Goal: Task Accomplishment & Management: Manage account settings

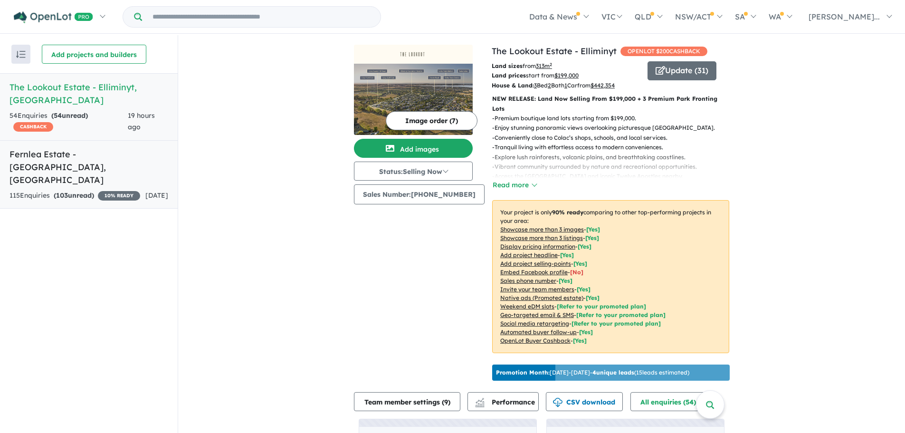
click at [116, 149] on link "Fernlea Estate - [GEOGRAPHIC_DATA] , [GEOGRAPHIC_DATA] 115 Enquir ies ( 103 unr…" at bounding box center [89, 174] width 178 height 69
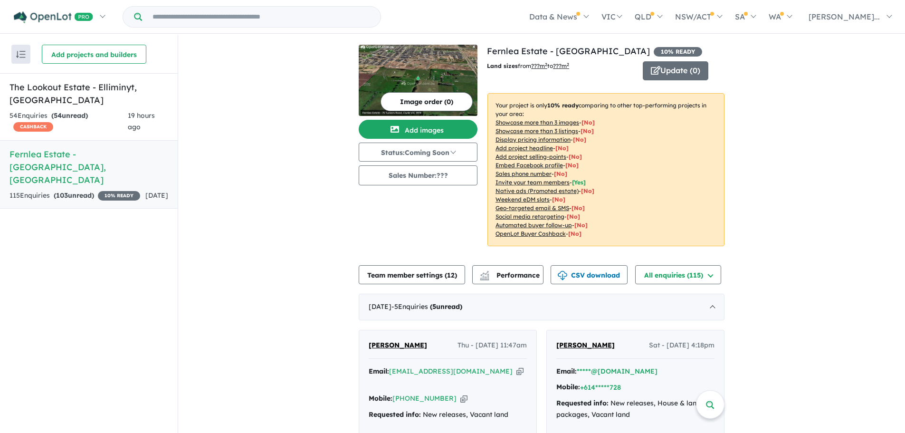
click at [431, 277] on button "Team member settings ( 12 )" at bounding box center [412, 274] width 106 height 19
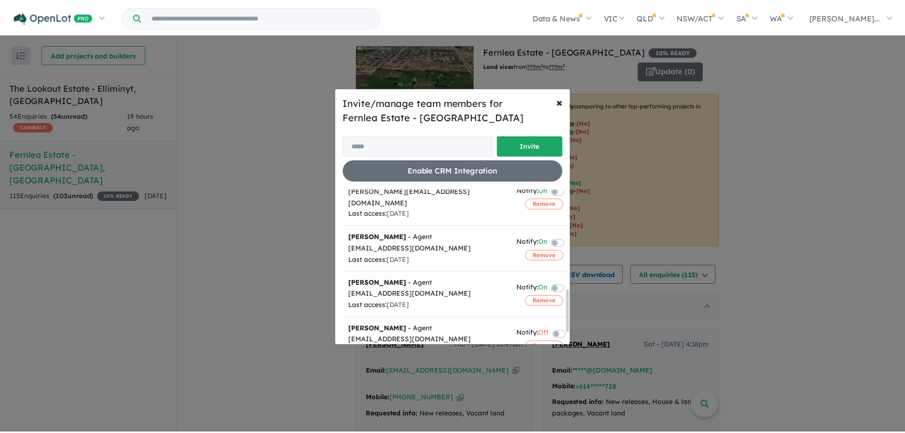
scroll to position [405, 0]
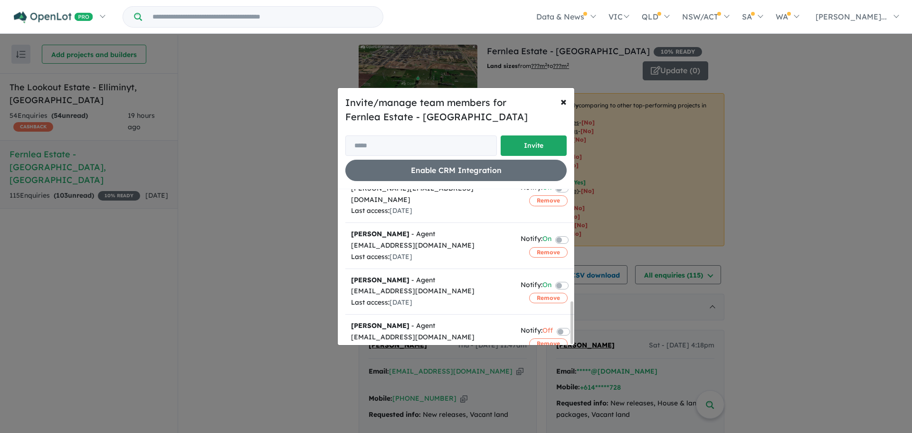
click at [290, 211] on div "Invite/manage team members for Fernlea Estate - [GEOGRAPHIC_DATA] Invite Enable…" at bounding box center [456, 216] width 912 height 433
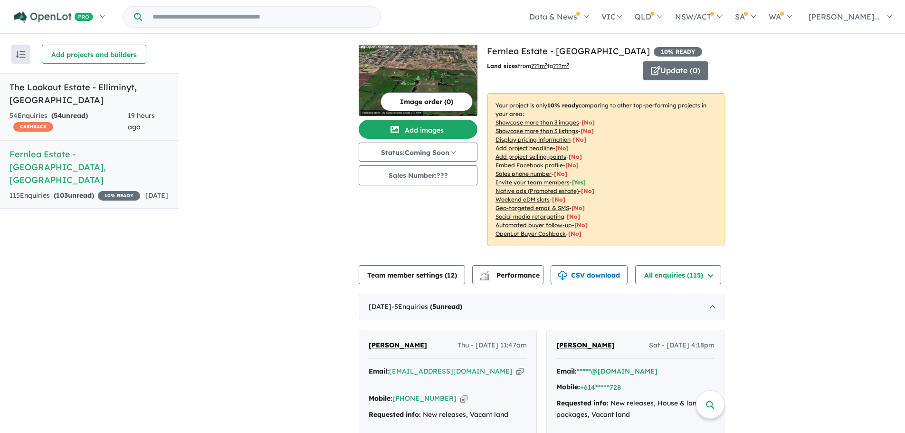
click at [84, 111] on strong "( 54 unread)" at bounding box center [69, 115] width 37 height 9
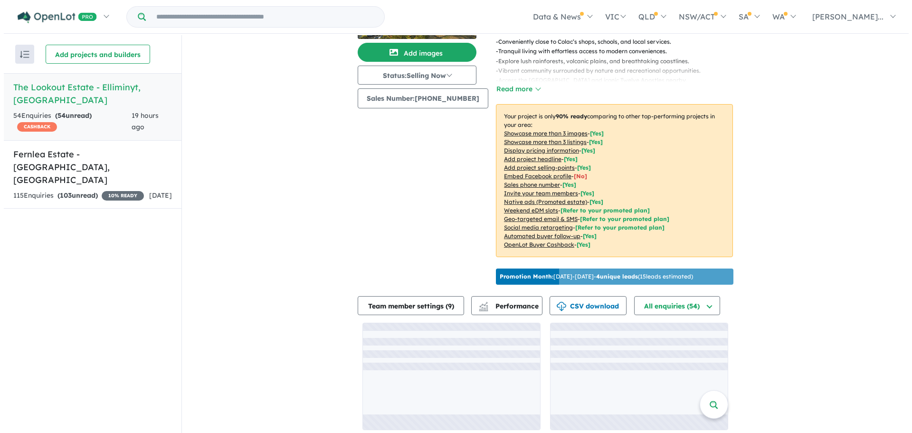
scroll to position [100, 0]
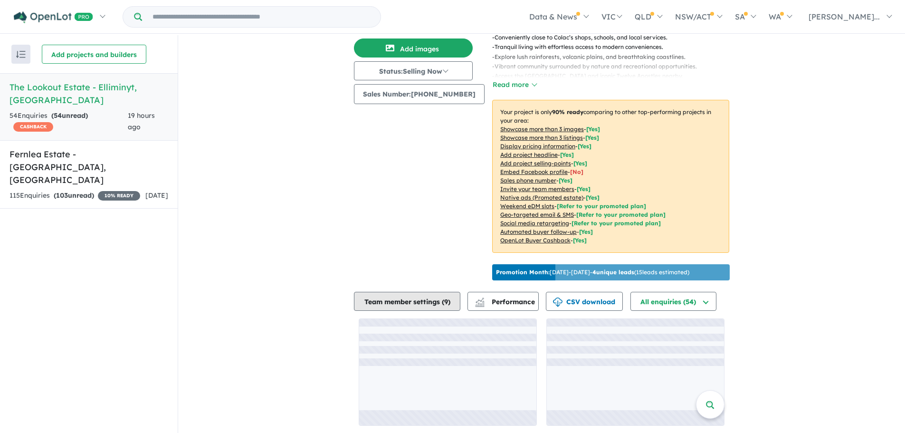
click at [401, 294] on button "Team member settings ( 9 )" at bounding box center [407, 301] width 106 height 19
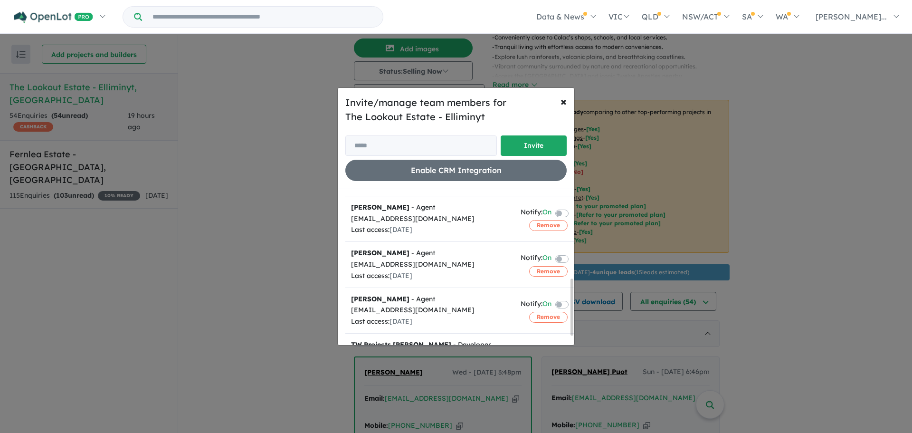
scroll to position [268, 0]
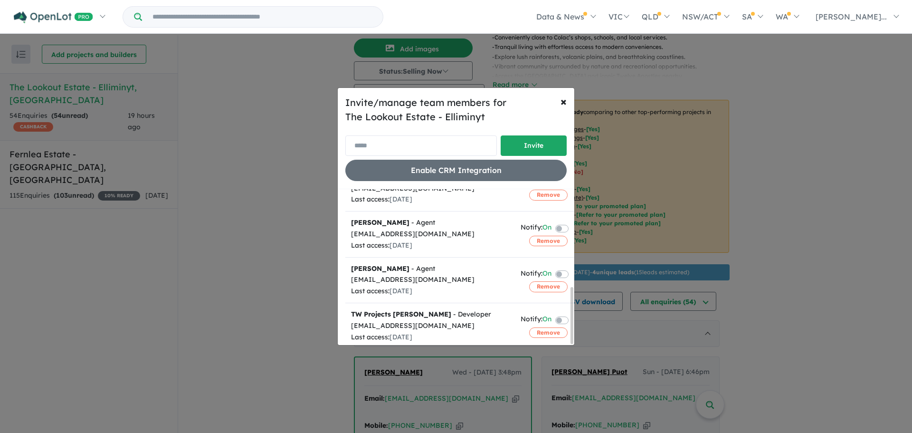
click at [387, 144] on input "email" at bounding box center [421, 145] width 152 height 20
paste input "**********"
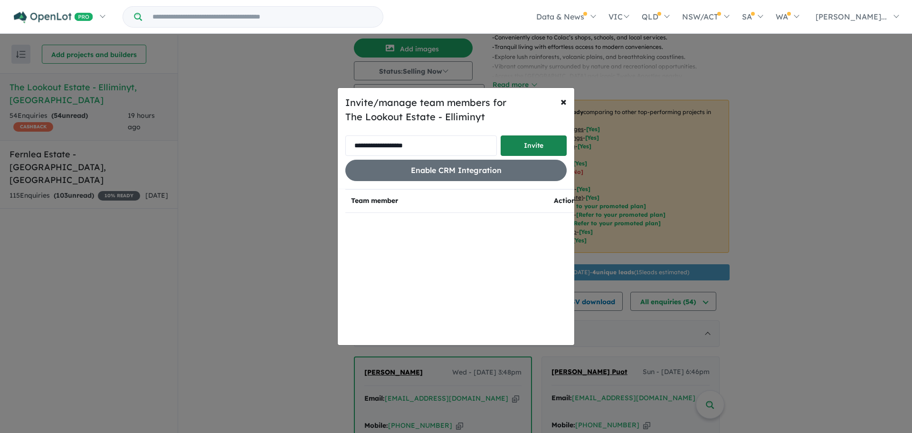
type input "**********"
click at [544, 145] on button "Invite" at bounding box center [534, 145] width 66 height 20
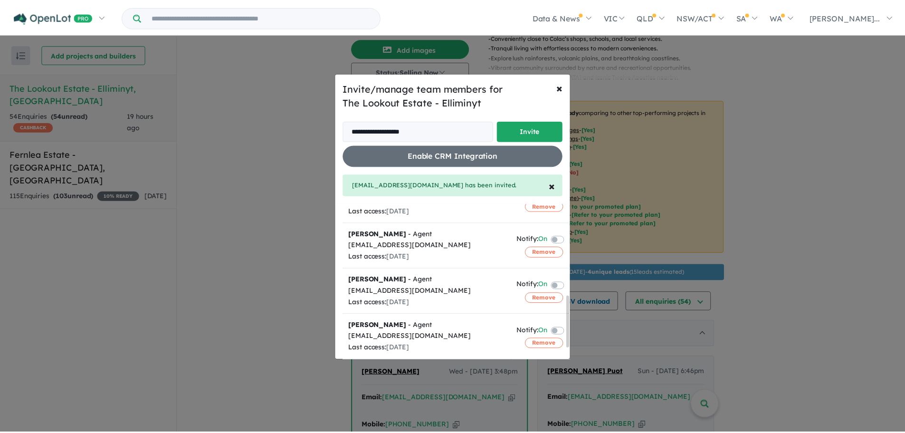
scroll to position [303, 0]
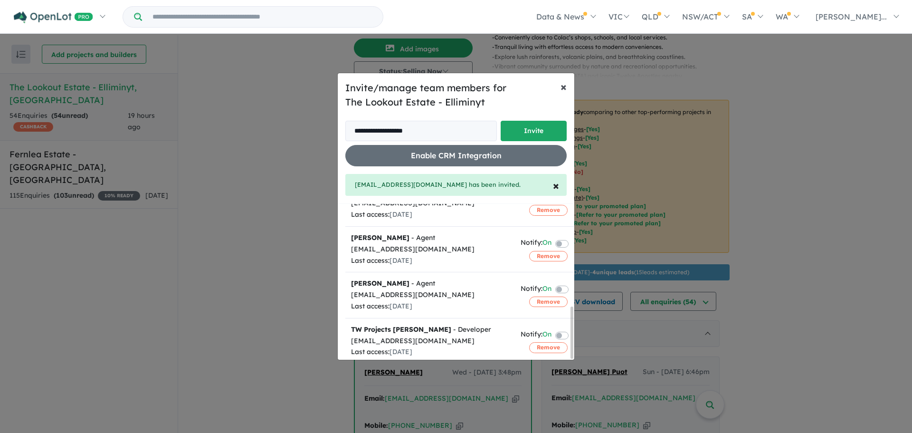
click at [560, 87] on button "× Close" at bounding box center [563, 86] width 21 height 27
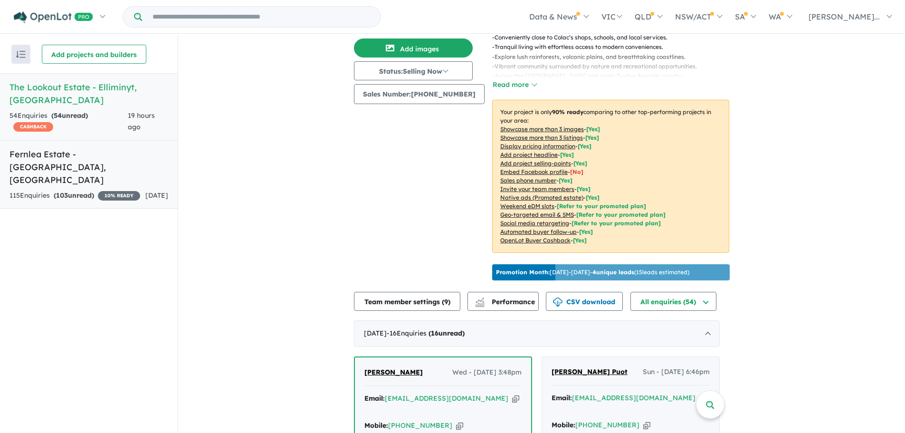
click at [107, 190] on div "115 Enquir ies ( 103 unread) 10 % READY" at bounding box center [74, 195] width 131 height 11
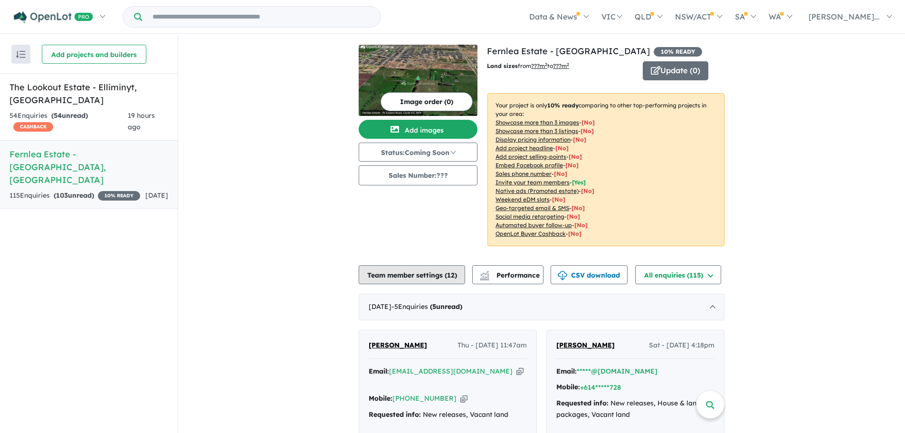
click at [426, 273] on button "Team member settings ( 12 )" at bounding box center [412, 274] width 106 height 19
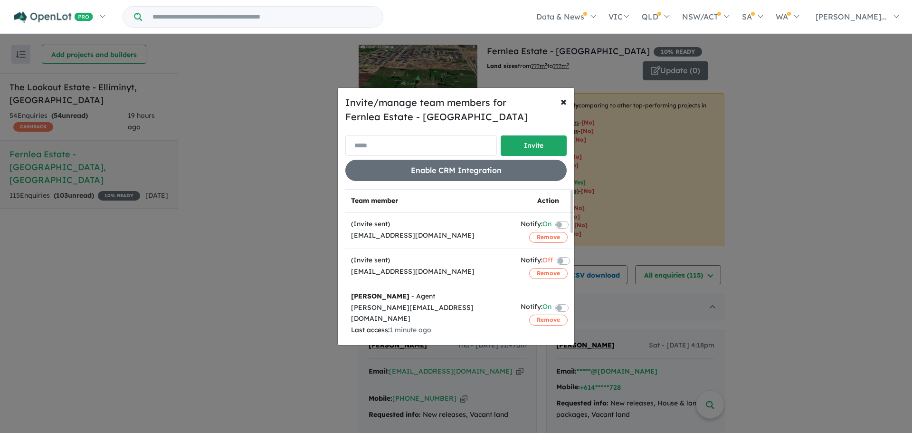
click at [387, 146] on input "email" at bounding box center [421, 145] width 152 height 20
paste input "**********"
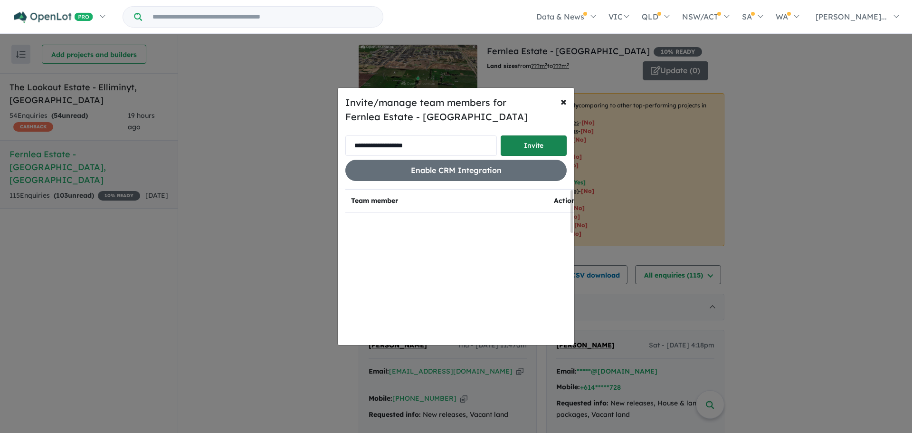
type input "**********"
click at [533, 146] on button "Invite" at bounding box center [534, 145] width 66 height 20
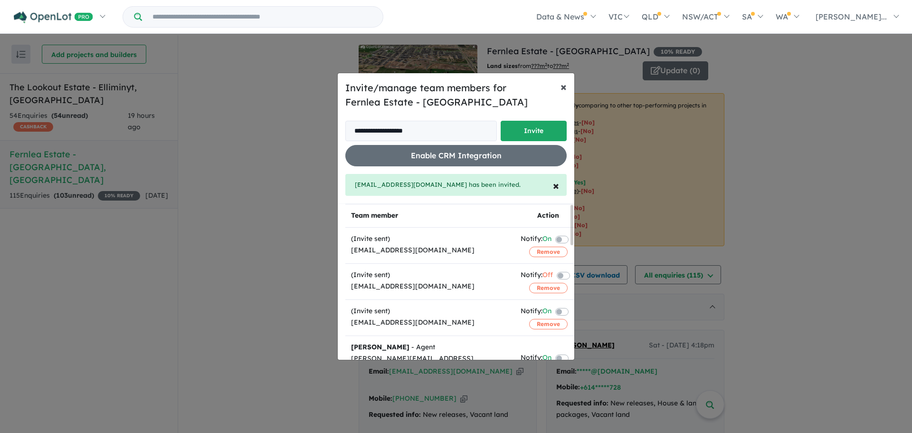
click at [563, 91] on span "×" at bounding box center [563, 86] width 6 height 14
